Goal: Information Seeking & Learning: Understand process/instructions

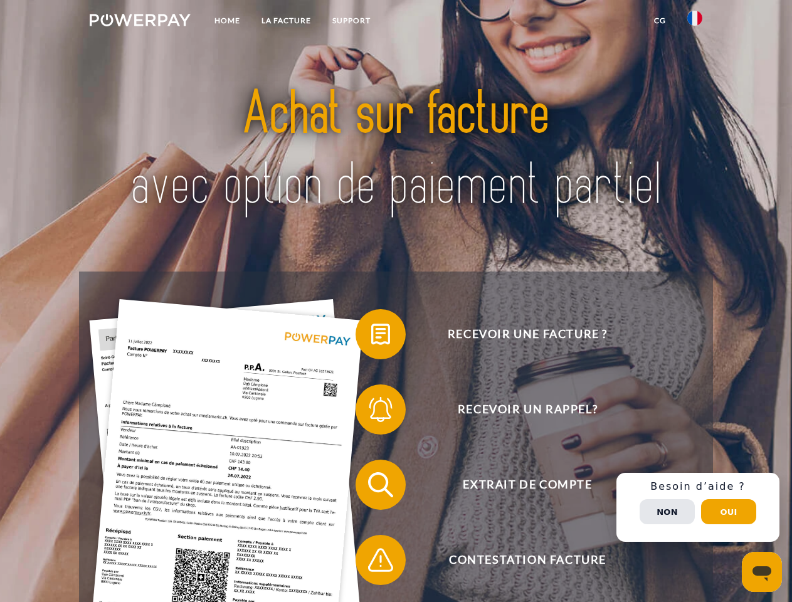
click at [140, 22] on img at bounding box center [140, 20] width 101 height 13
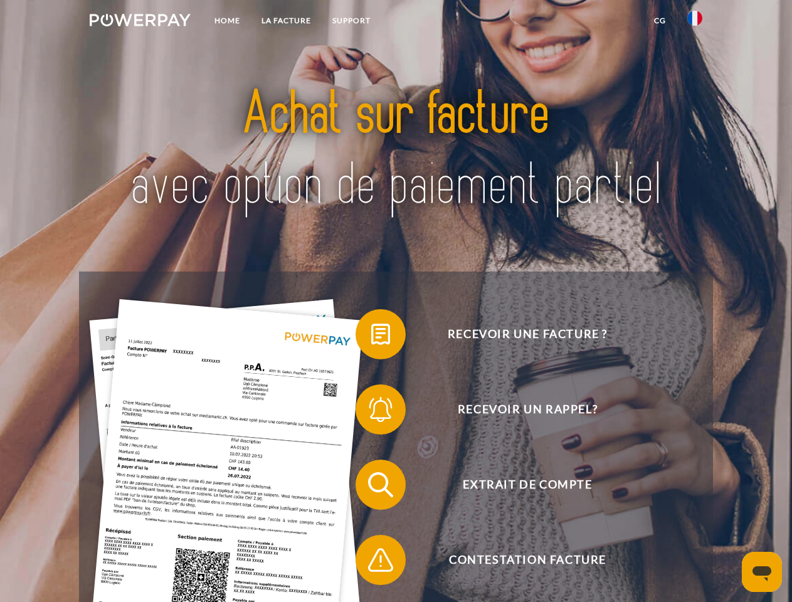
click at [695, 22] on img at bounding box center [695, 18] width 15 height 15
click at [660, 21] on link "CG" at bounding box center [660, 20] width 33 height 23
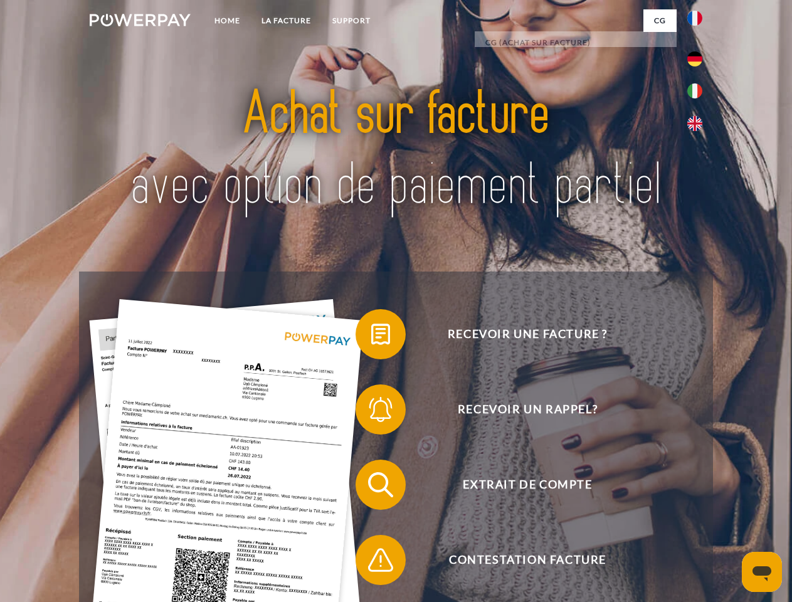
click at [371, 337] on span at bounding box center [362, 334] width 63 height 63
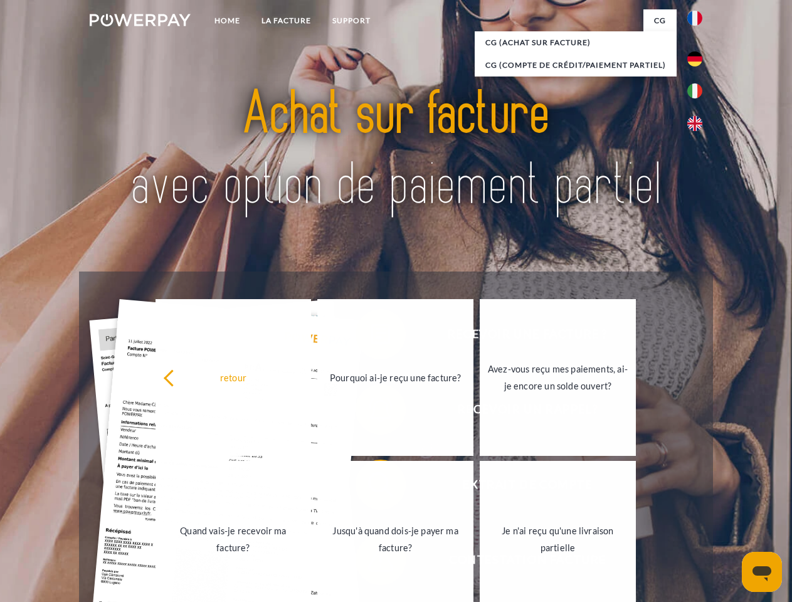
click at [371, 412] on div "Recevoir une facture ? Recevoir un rappel? Extrait de compte retour" at bounding box center [396, 523] width 634 height 502
click at [371, 487] on link "Jusqu'à quand dois-je payer ma facture?" at bounding box center [395, 539] width 156 height 157
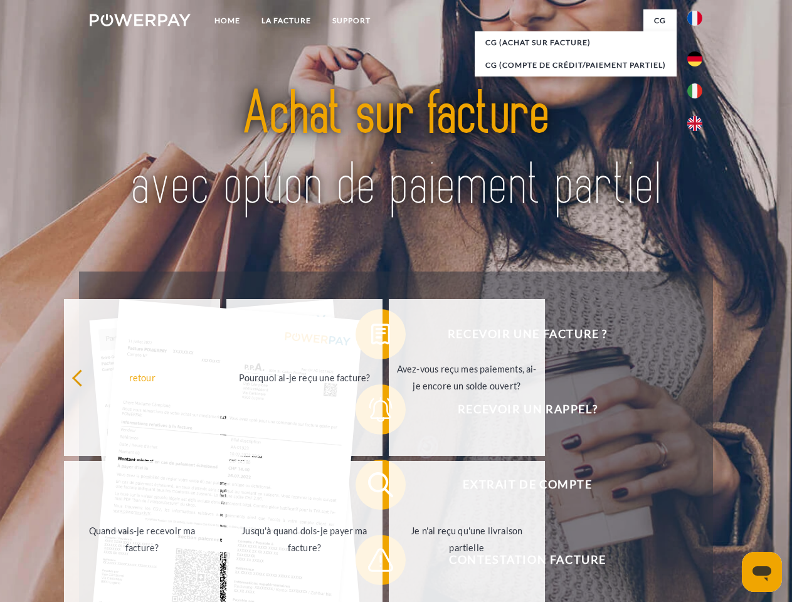
click at [371, 563] on span at bounding box center [362, 560] width 63 height 63
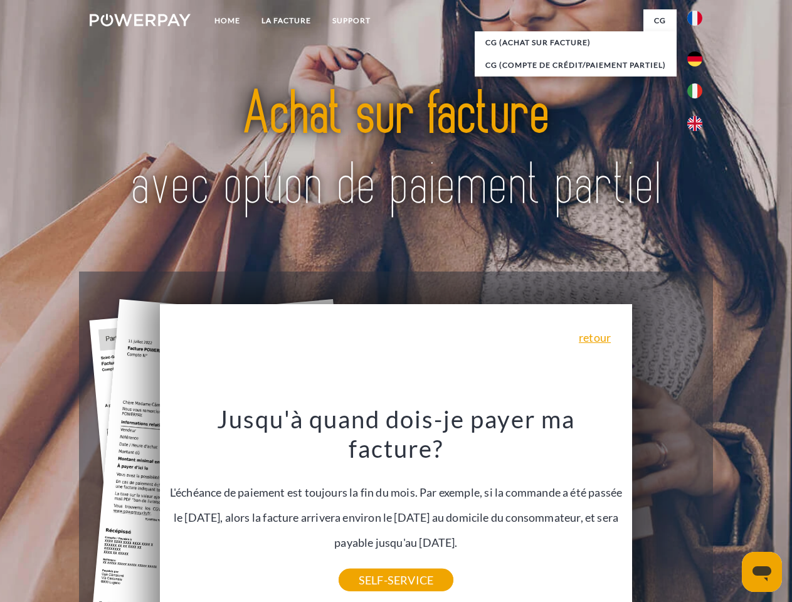
click at [698, 508] on div "Recevoir une facture ? Recevoir un rappel? Extrait de compte retour" at bounding box center [396, 523] width 634 height 502
click at [667, 510] on span "Extrait de compte" at bounding box center [527, 485] width 307 height 50
click at [729, 512] on header "Home LA FACTURE Support" at bounding box center [396, 433] width 792 height 866
